Goal: Task Accomplishment & Management: Use online tool/utility

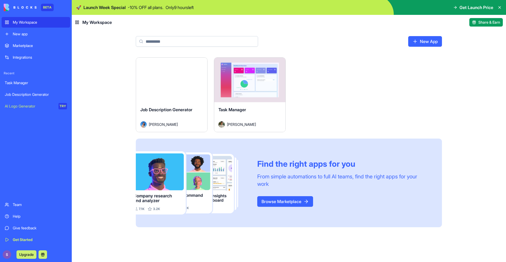
click at [40, 34] on div "New app" at bounding box center [40, 33] width 54 height 5
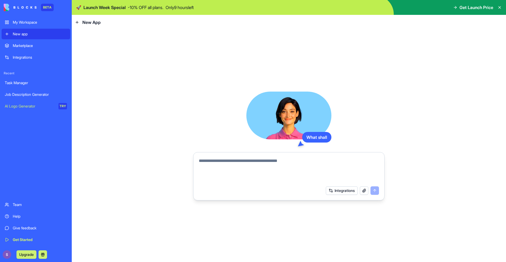
click at [37, 41] on link "Marketplace" at bounding box center [36, 45] width 69 height 11
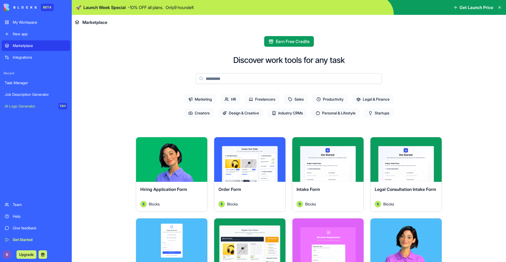
click at [30, 31] on link "New app" at bounding box center [36, 34] width 69 height 11
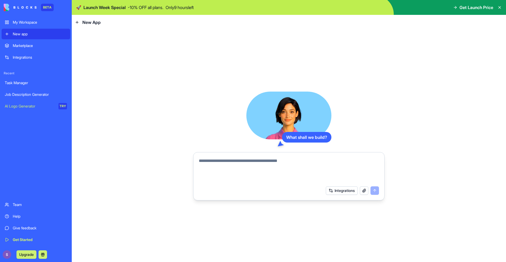
click at [307, 149] on div "What shall we build? Integrations" at bounding box center [288, 146] width 191 height 109
click at [297, 168] on textarea at bounding box center [289, 171] width 180 height 26
click at [39, 45] on div "Marketplace" at bounding box center [40, 45] width 54 height 5
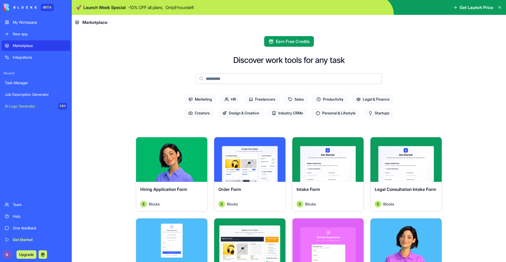
click at [44, 50] on link "Marketplace" at bounding box center [36, 45] width 69 height 11
click at [43, 87] on link "Task Manager" at bounding box center [36, 83] width 69 height 11
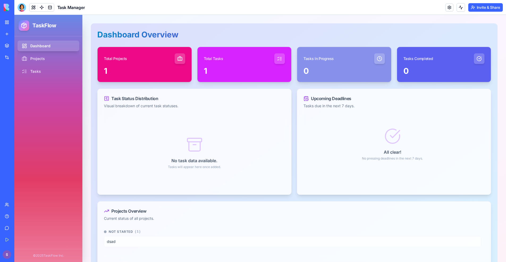
click at [20, 97] on div "Job Description Generator" at bounding box center [12, 94] width 15 height 5
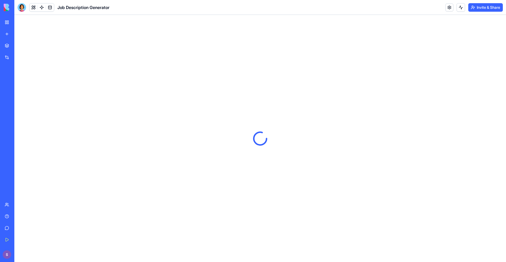
click at [20, 57] on div "Integrations" at bounding box center [16, 57] width 7 height 5
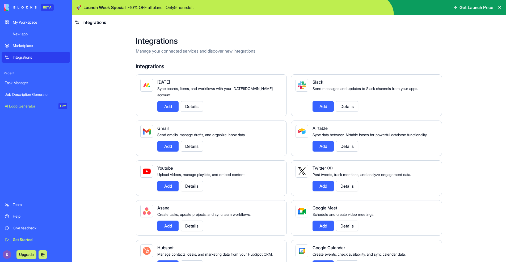
click at [237, 101] on div "Add Details" at bounding box center [217, 106] width 121 height 11
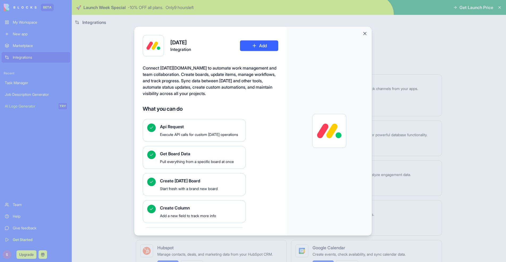
click at [368, 33] on div at bounding box center [329, 131] width 85 height 209
click at [366, 33] on button "Close" at bounding box center [364, 33] width 5 height 5
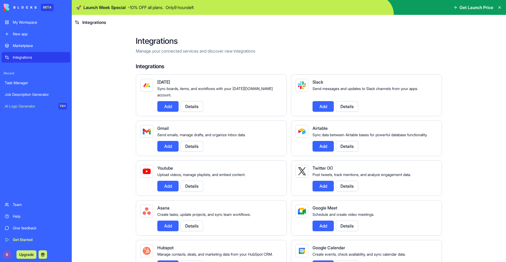
click at [24, 35] on div "New app" at bounding box center [40, 33] width 54 height 5
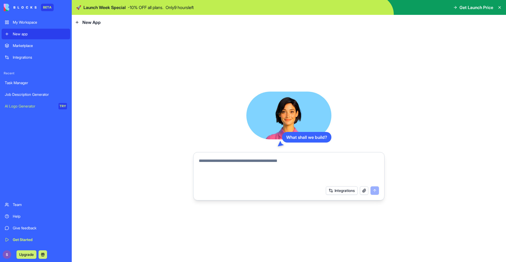
click at [334, 185] on div "Integrations" at bounding box center [289, 190] width 187 height 15
click at [333, 192] on button "Integrations" at bounding box center [342, 191] width 32 height 9
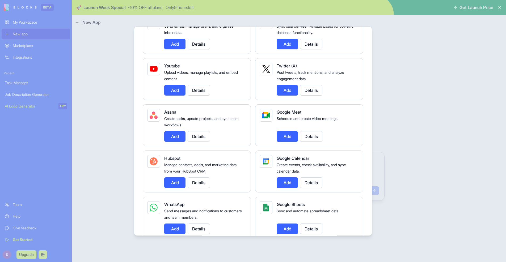
scroll to position [111, 0]
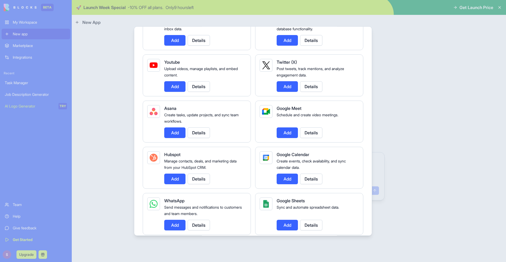
click at [286, 183] on button "Add" at bounding box center [287, 179] width 21 height 11
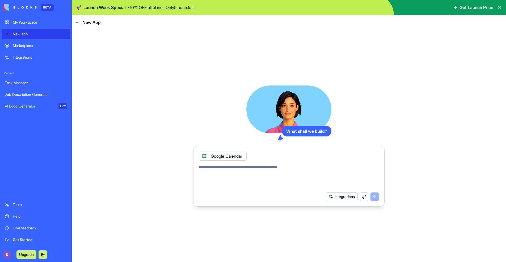
click at [346, 195] on button "Integrations" at bounding box center [342, 197] width 32 height 9
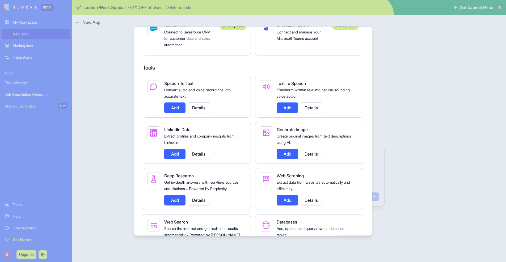
scroll to position [553, 0]
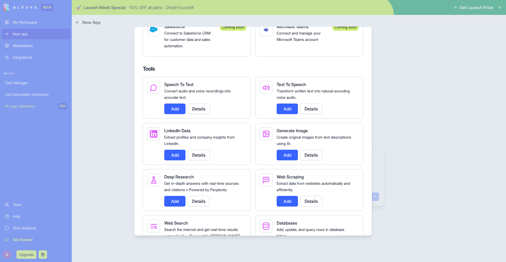
click at [180, 114] on button "Add" at bounding box center [174, 109] width 21 height 11
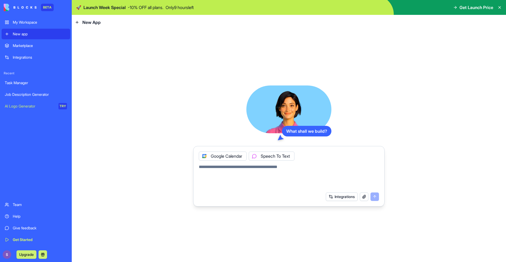
click at [349, 199] on button "Integrations" at bounding box center [342, 197] width 32 height 9
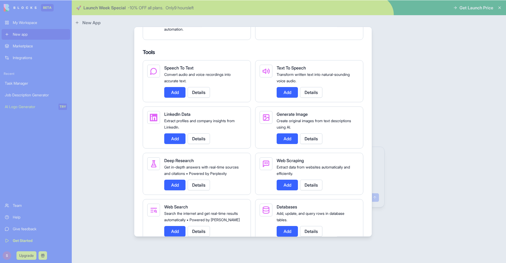
scroll to position [573, 0]
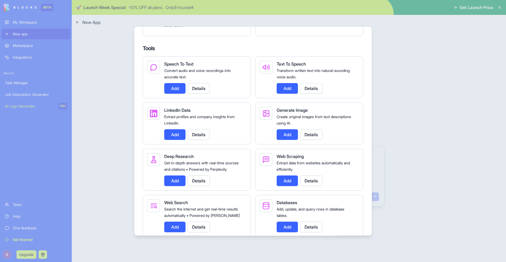
click at [167, 186] on button "Add" at bounding box center [174, 181] width 21 height 11
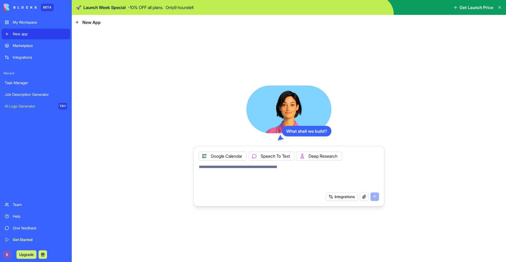
click at [277, 171] on textarea at bounding box center [289, 177] width 180 height 26
click at [31, 84] on div "Task Manager" at bounding box center [36, 82] width 62 height 5
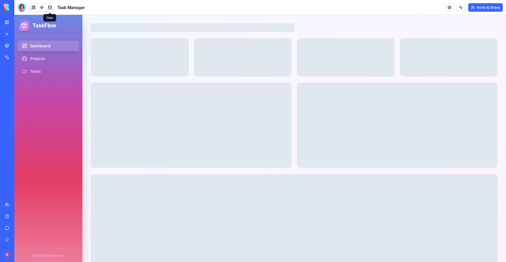
click at [49, 8] on link at bounding box center [50, 7] width 8 height 8
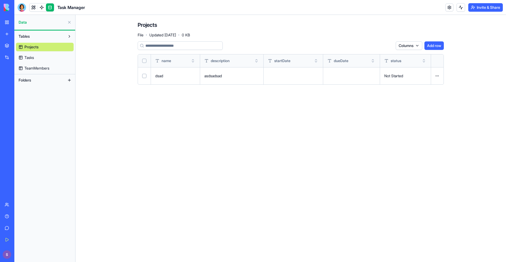
click at [43, 58] on link "Tasks" at bounding box center [45, 57] width 58 height 9
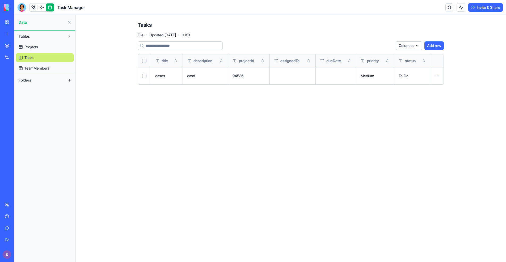
click at [45, 67] on span "TeamMembers" at bounding box center [36, 68] width 25 height 5
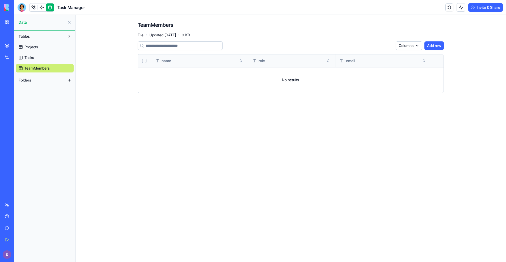
click at [57, 43] on link "Projects" at bounding box center [45, 47] width 58 height 9
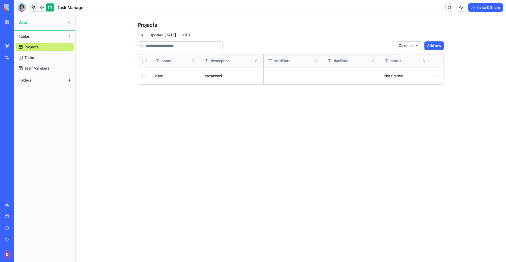
click at [52, 79] on button "Folders" at bounding box center [40, 80] width 49 height 9
drag, startPoint x: 41, startPoint y: 6, endPoint x: 37, endPoint y: 7, distance: 3.8
click at [41, 6] on link at bounding box center [42, 7] width 8 height 8
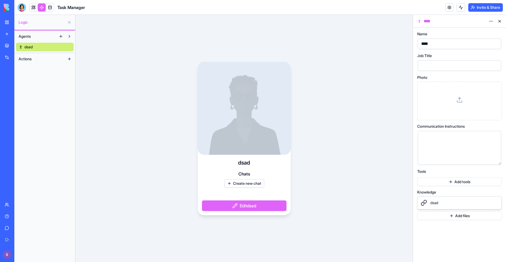
click at [34, 46] on link "dsad" at bounding box center [45, 47] width 58 height 9
click at [462, 184] on button "Add tools" at bounding box center [459, 182] width 85 height 9
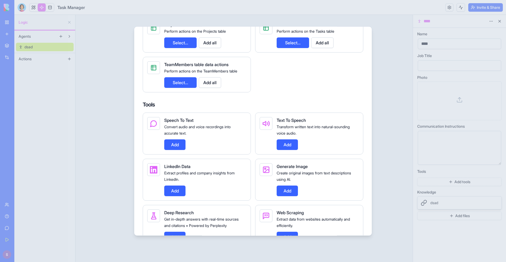
scroll to position [116, 0]
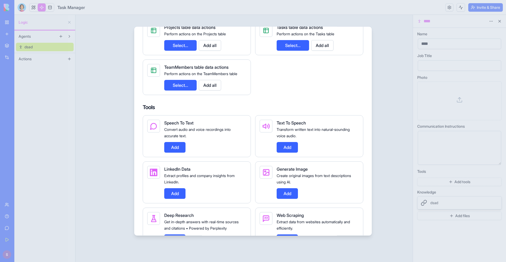
click at [182, 147] on button "Add" at bounding box center [174, 147] width 21 height 11
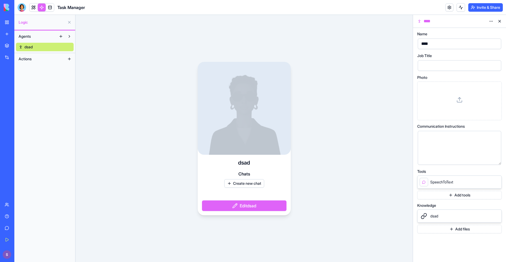
click at [448, 193] on button "Add tools" at bounding box center [459, 195] width 85 height 9
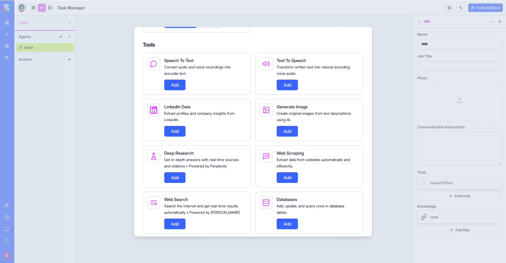
scroll to position [180, 0]
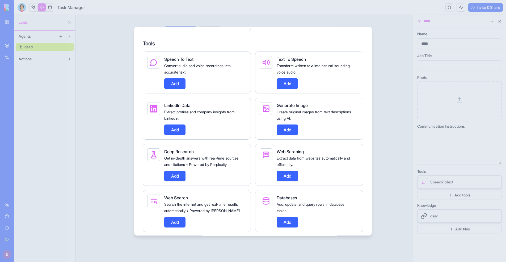
click at [172, 180] on button "Add" at bounding box center [174, 176] width 21 height 11
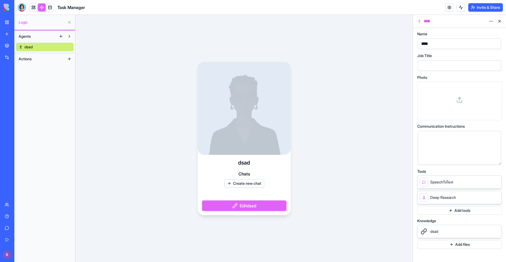
click at [410, 154] on div "dsad Chats Create new chat Edit dsad" at bounding box center [243, 138] width 337 height 247
click at [441, 153] on div at bounding box center [455, 147] width 71 height 27
click at [442, 67] on div at bounding box center [455, 66] width 71 height 8
click at [446, 46] on div "****" at bounding box center [455, 44] width 71 height 8
